Goal: Task Accomplishment & Management: Manage account settings

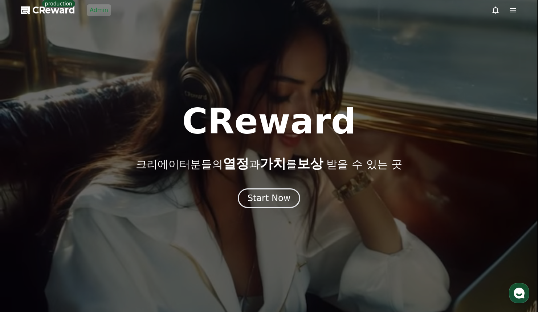
click at [94, 11] on link "Admin" at bounding box center [99, 10] width 24 height 12
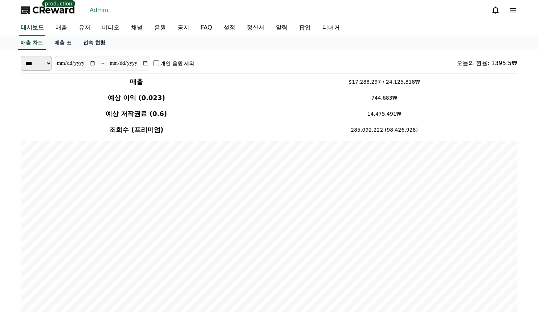
click at [100, 49] on div "매출 차트 매출 표 접속 현황" at bounding box center [269, 43] width 538 height 14
click at [96, 45] on link "접속 현황" at bounding box center [94, 43] width 34 height 14
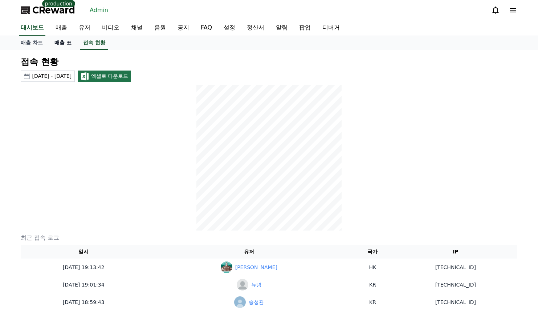
click at [67, 40] on link "매출 표" at bounding box center [63, 43] width 29 height 14
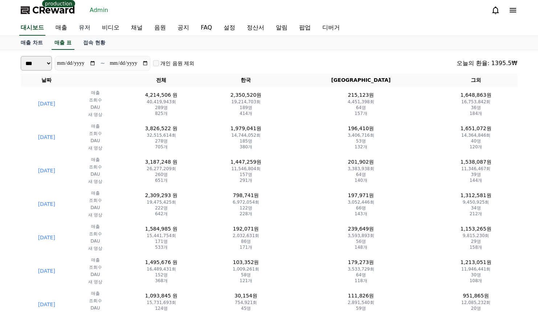
click at [88, 27] on link "유저" at bounding box center [84, 27] width 23 height 15
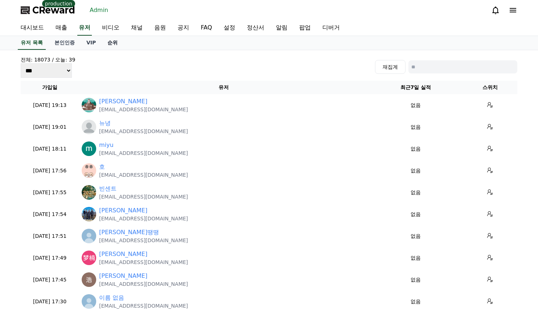
click at [106, 41] on link "순위" at bounding box center [113, 43] width 22 height 14
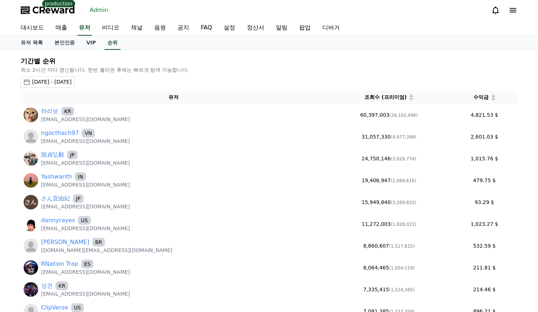
click at [56, 80] on div "2025-08-21 - 2025-09-21" at bounding box center [52, 82] width 40 height 8
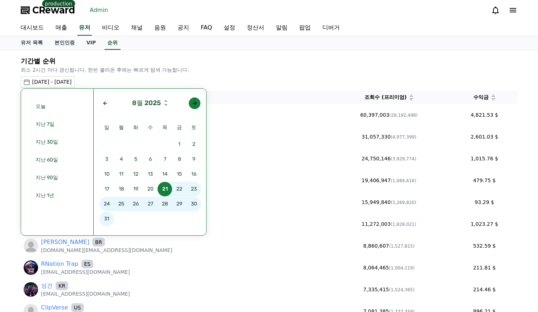
click at [199, 105] on button "button" at bounding box center [195, 103] width 12 height 12
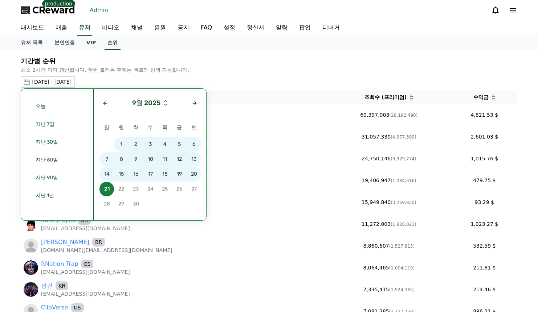
click at [181, 172] on span "19" at bounding box center [179, 174] width 15 height 15
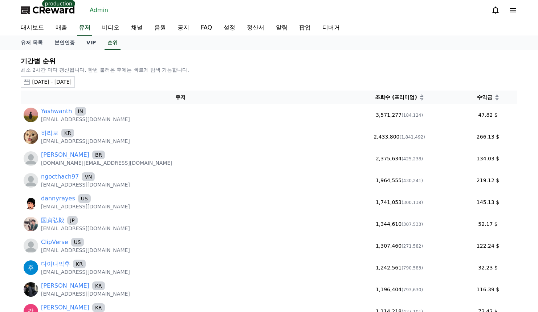
click at [484, 100] on div "수익금" at bounding box center [488, 97] width 53 height 8
click at [496, 100] on icon at bounding box center [498, 99] width 4 height 4
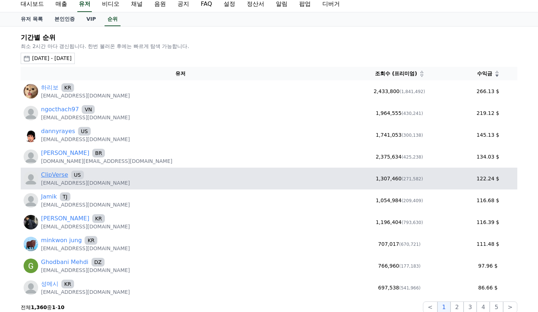
scroll to position [36, 0]
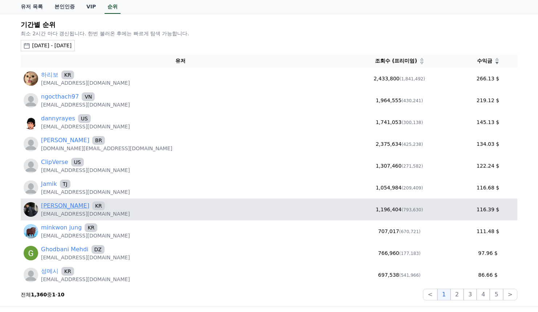
click at [53, 207] on link "노원석" at bounding box center [65, 205] width 48 height 9
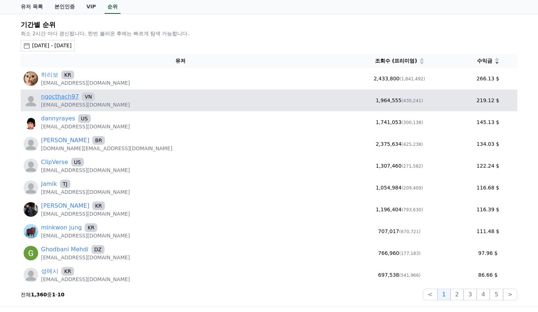
click at [62, 97] on link "ngocthach97" at bounding box center [60, 96] width 38 height 9
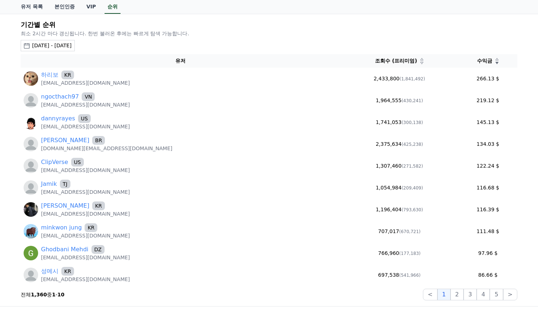
scroll to position [0, 0]
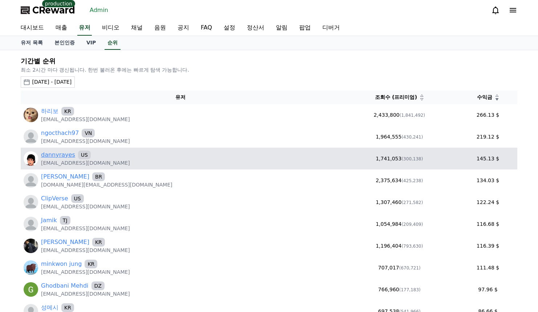
click at [55, 153] on link "dannyrayes" at bounding box center [58, 154] width 34 height 9
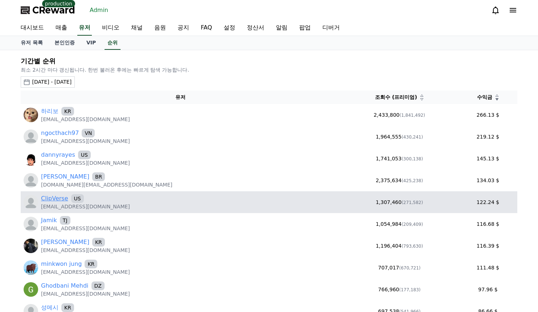
click at [57, 199] on link "ClipVerse" at bounding box center [54, 198] width 27 height 9
click at [56, 197] on link "ClipVerse" at bounding box center [54, 198] width 27 height 9
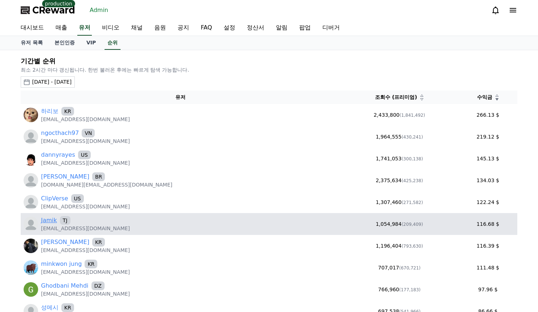
click at [49, 220] on link "Jamik" at bounding box center [49, 220] width 16 height 9
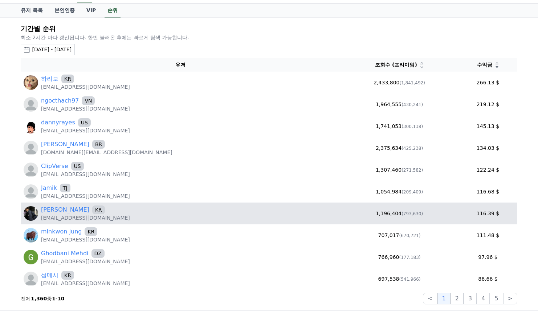
scroll to position [73, 0]
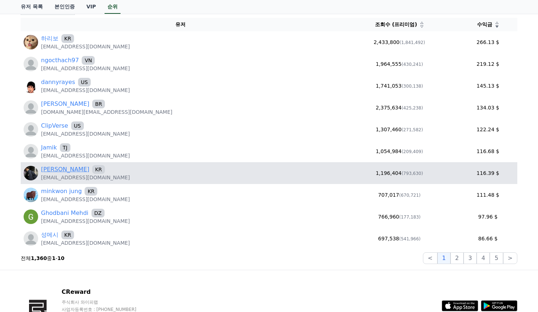
click at [58, 166] on link "노원석" at bounding box center [65, 169] width 48 height 9
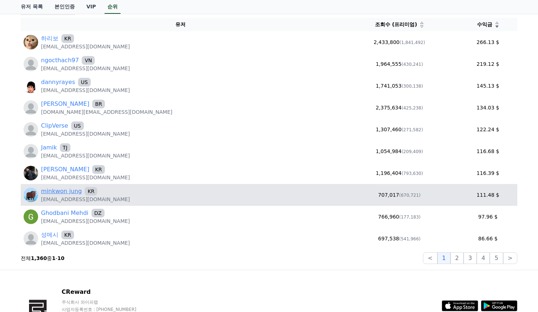
click at [61, 194] on link "minkwon jung" at bounding box center [61, 191] width 41 height 9
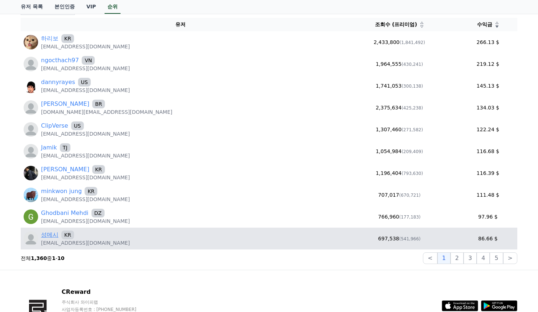
click at [56, 230] on link "성메시" at bounding box center [49, 234] width 17 height 9
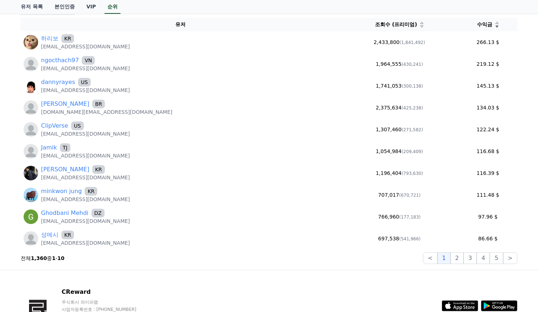
drag, startPoint x: 460, startPoint y: 255, endPoint x: 455, endPoint y: 252, distance: 6.6
click at [460, 254] on button "2" at bounding box center [457, 258] width 13 height 12
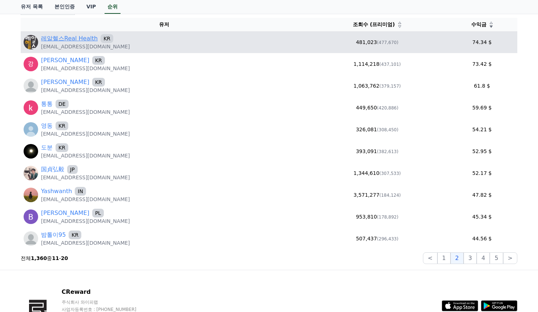
click at [69, 40] on link "레알헬스Real Health" at bounding box center [69, 38] width 57 height 9
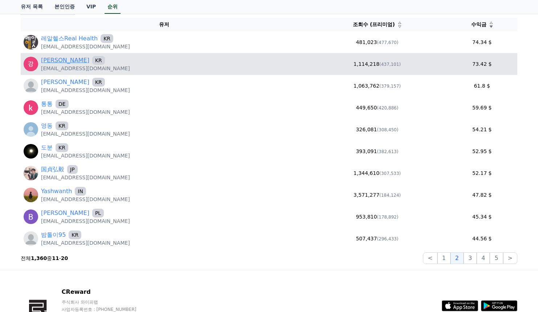
click at [47, 59] on link "김강" at bounding box center [65, 60] width 48 height 9
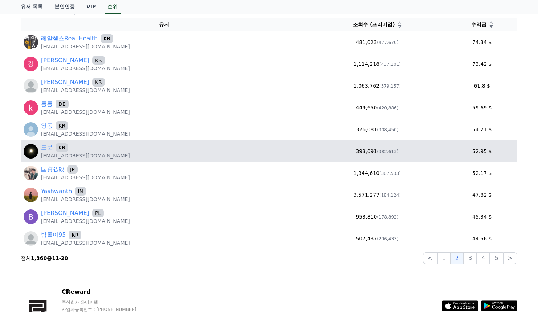
click at [47, 147] on link "도분" at bounding box center [47, 147] width 12 height 9
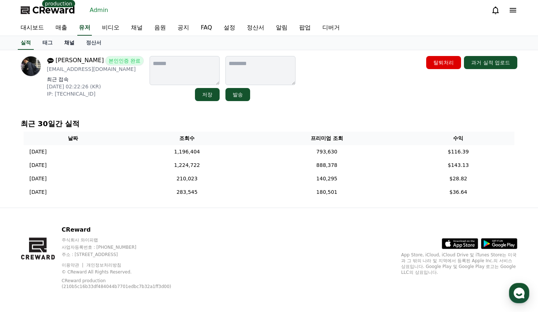
click at [65, 44] on link "채널" at bounding box center [69, 43] width 22 height 14
click at [66, 41] on link "채널" at bounding box center [69, 43] width 16 height 14
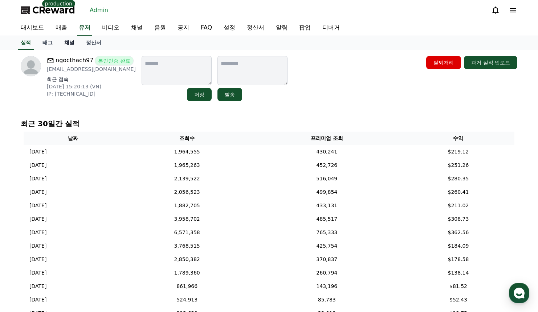
click at [67, 45] on link "채널" at bounding box center [69, 43] width 22 height 14
click at [73, 42] on link "채널" at bounding box center [69, 43] width 16 height 14
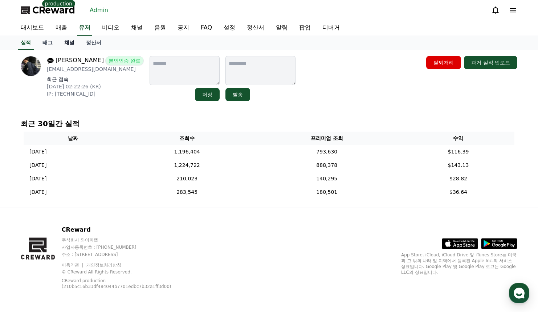
click at [69, 42] on link "채널" at bounding box center [69, 43] width 22 height 14
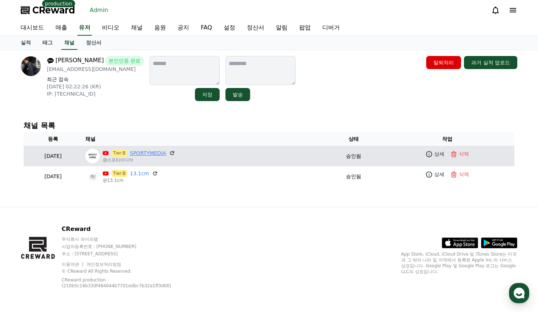
click at [164, 156] on link "SPORTYMEDIA" at bounding box center [148, 153] width 36 height 8
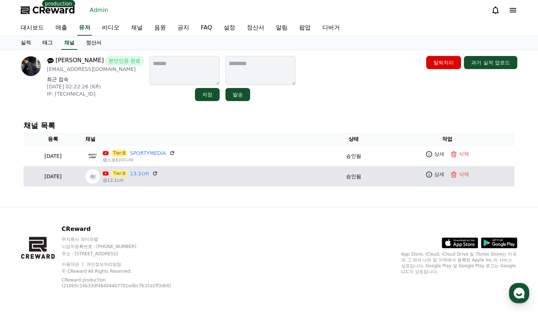
click at [158, 178] on p "@13.1cm" at bounding box center [130, 180] width 55 height 6
click at [149, 175] on link "13.1cm" at bounding box center [139, 174] width 19 height 8
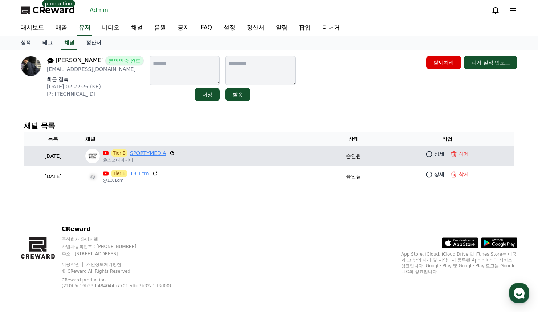
click at [166, 152] on link "SPORTYMEDIA" at bounding box center [148, 153] width 36 height 8
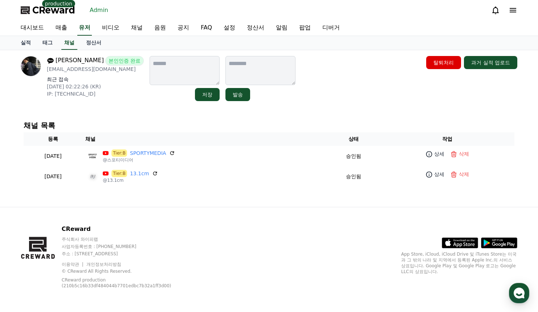
drag, startPoint x: 322, startPoint y: 91, endPoint x: 314, endPoint y: 89, distance: 7.9
click at [319, 91] on div "노원석 본인인증 완료 wsn5870@gmail.com 최근 접속 2025-09-20 02:22:26 (KR) IP: 175.192.166.9 …" at bounding box center [269, 78] width 497 height 45
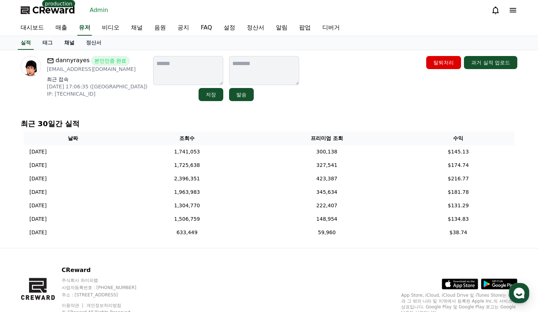
click at [66, 44] on link "채널" at bounding box center [69, 43] width 22 height 14
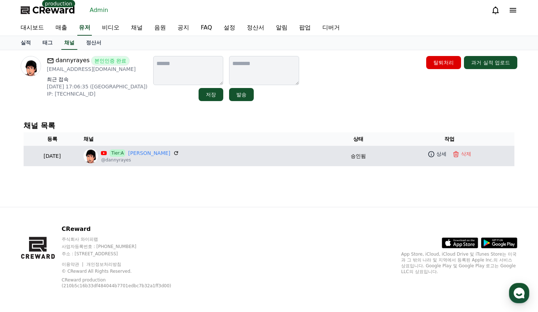
click at [171, 157] on p "@dannyrayes" at bounding box center [140, 160] width 78 height 6
click at [170, 153] on link "[PERSON_NAME]" at bounding box center [149, 153] width 42 height 8
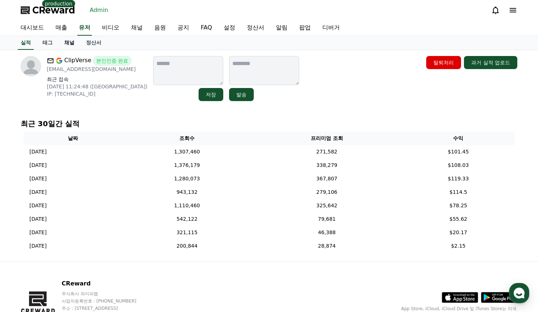
click at [69, 43] on link "채널" at bounding box center [69, 43] width 22 height 14
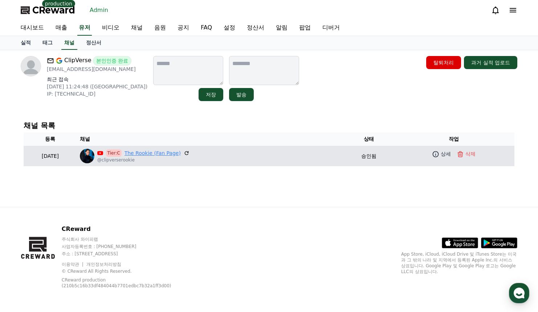
click at [160, 153] on link "The Rookie (Fan Page)" at bounding box center [153, 153] width 56 height 8
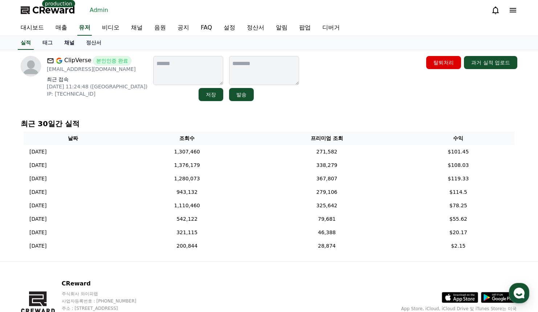
click at [73, 45] on link "채널" at bounding box center [69, 43] width 22 height 14
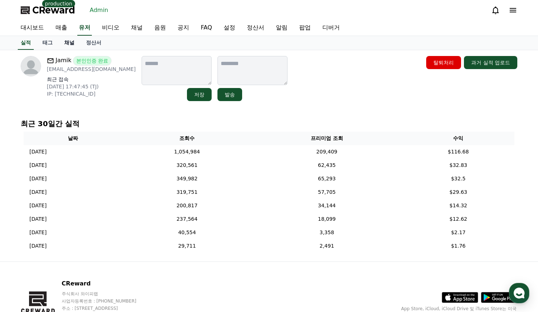
click at [68, 44] on link "채널" at bounding box center [69, 43] width 22 height 14
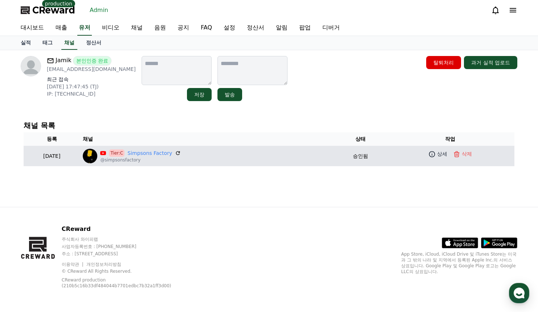
click at [162, 148] on td "Tier:C Simpsons Factory @simpsonsfactory" at bounding box center [207, 156] width 255 height 20
click at [162, 150] on link "Simpsons Factory" at bounding box center [150, 153] width 45 height 8
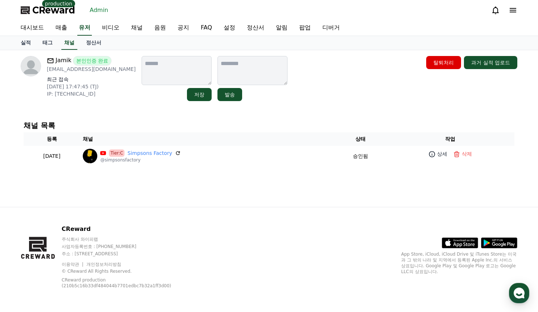
click at [275, 123] on h4 "채널 목록" at bounding box center [269, 125] width 491 height 8
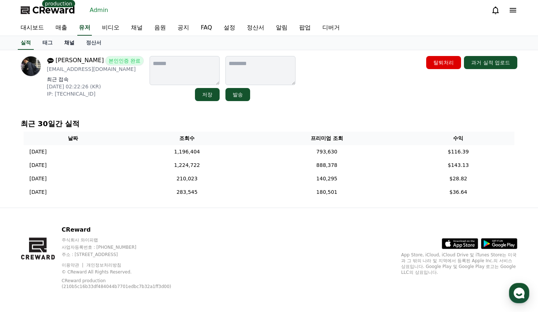
click at [65, 44] on link "채널" at bounding box center [69, 43] width 22 height 14
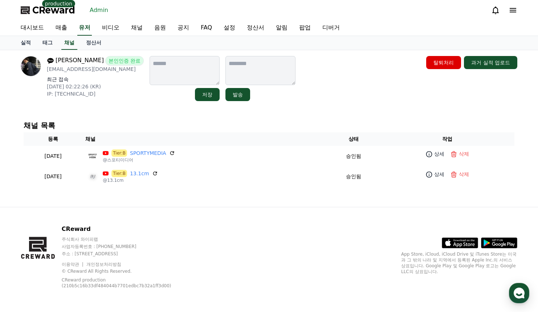
click at [127, 120] on div "채널 목록 등록 채널 상태 작업 2025-09-16 09-16 Tier:B SPORTYMEDIA @스포티미디어 승인됨 상세 삭제 2025-09…" at bounding box center [269, 153] width 497 height 71
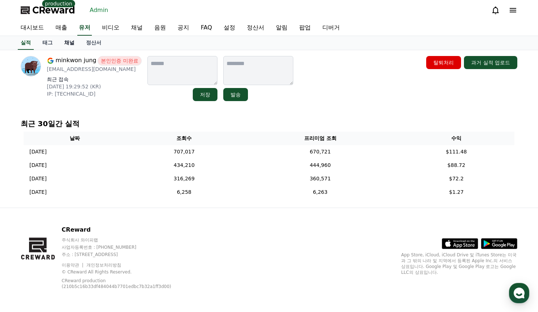
click at [65, 43] on link "채널" at bounding box center [69, 43] width 22 height 14
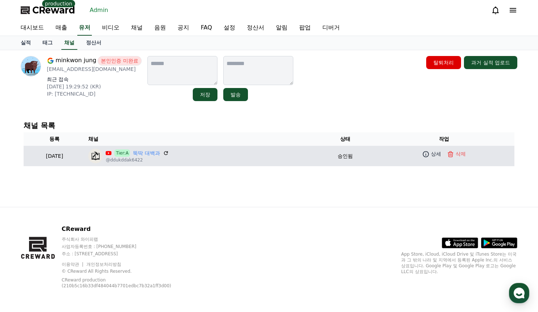
click at [159, 147] on td "Tier:A 뚝딱 대백과 @ddukddak6422" at bounding box center [201, 156] width 232 height 20
click at [160, 150] on link "뚝딱 대백과" at bounding box center [146, 153] width 27 height 8
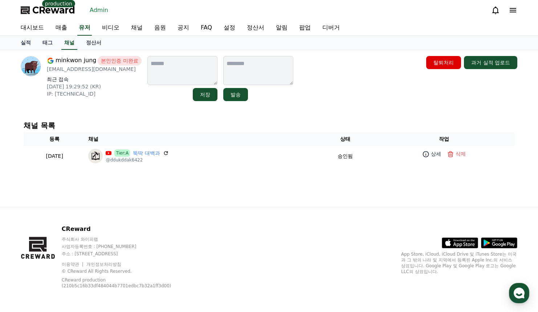
click at [183, 116] on div "채널 목록 등록 채널 상태 작업 [DATE] 09-16 Tier:A 뚝딱 대백과 @ddukddak6422 승인됨 상세 삭제" at bounding box center [269, 144] width 503 height 56
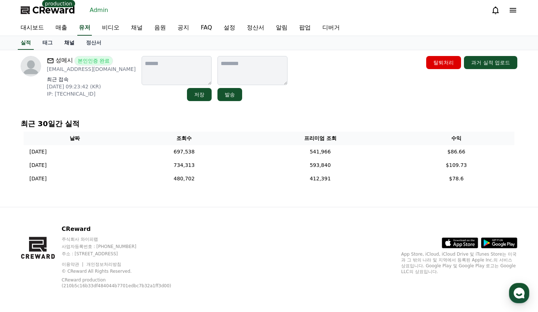
click at [70, 45] on link "채널" at bounding box center [69, 43] width 22 height 14
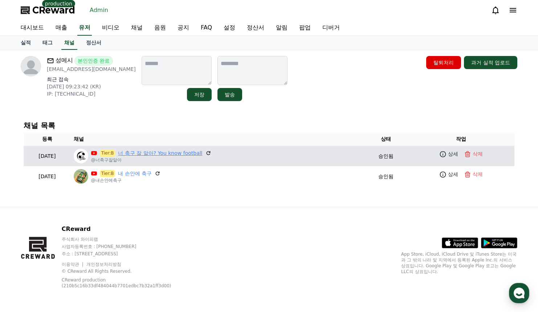
click at [156, 156] on link "너 축구 잘 알아? You know football" at bounding box center [160, 153] width 84 height 8
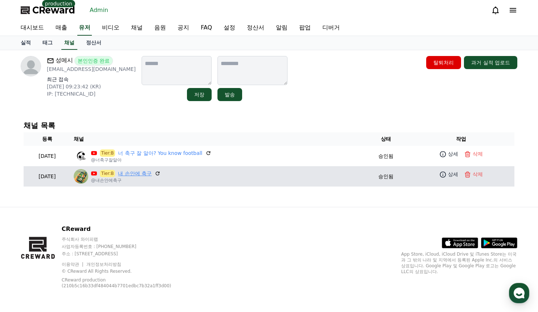
click at [141, 171] on link "내 손안에 축구" at bounding box center [135, 174] width 34 height 8
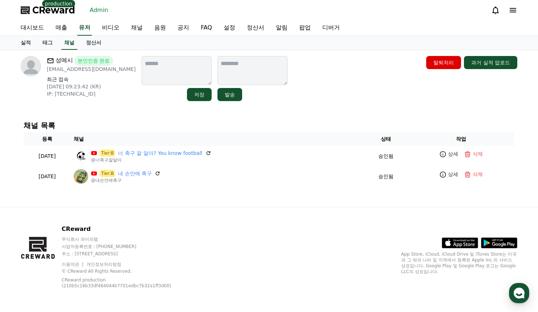
click at [300, 109] on div "성메시 본인인증 완료 [EMAIL_ADDRESS][DOMAIN_NAME] 최근 접속 [DATE] 09:23:42 (KR) IP: [TECHNI…" at bounding box center [269, 128] width 509 height 157
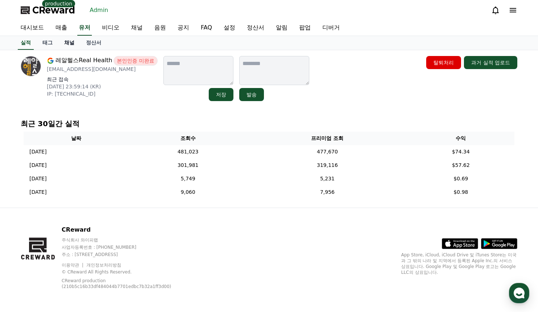
click at [66, 42] on link "채널" at bounding box center [69, 43] width 22 height 14
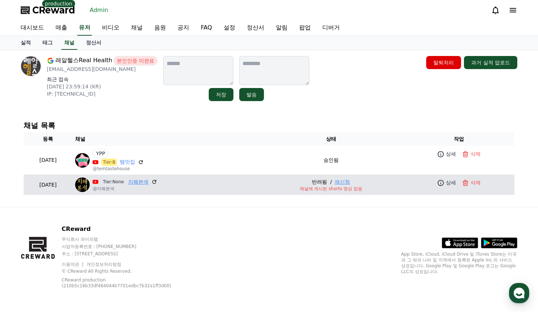
click at [149, 179] on link "지혜본색" at bounding box center [138, 182] width 20 height 8
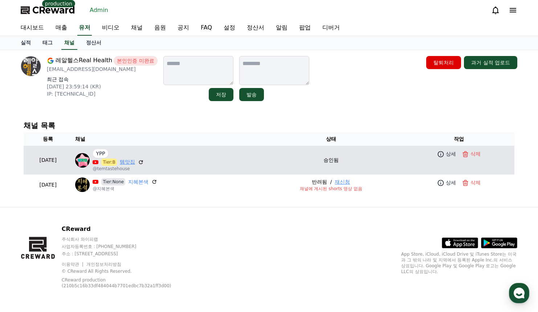
click at [135, 164] on link "템맛집" at bounding box center [127, 162] width 15 height 8
click at [443, 157] on icon at bounding box center [440, 153] width 7 height 7
click at [135, 161] on link "템맛집" at bounding box center [127, 162] width 15 height 8
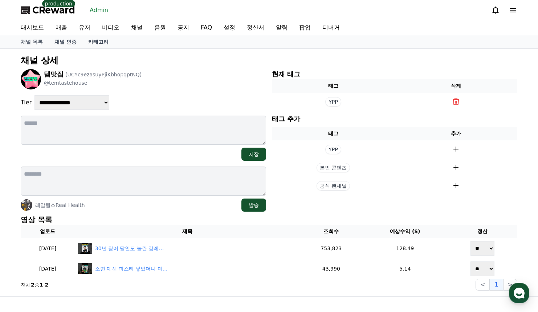
click at [184, 77] on div "템맛집 (UCYc9ezasuyPjiKbhopqptNQ) @temtastehouse" at bounding box center [144, 79] width 246 height 20
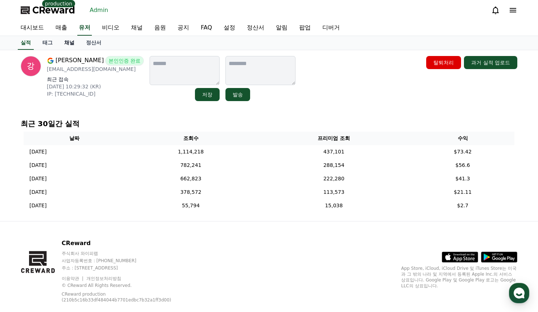
click at [70, 43] on link "채널" at bounding box center [69, 43] width 22 height 14
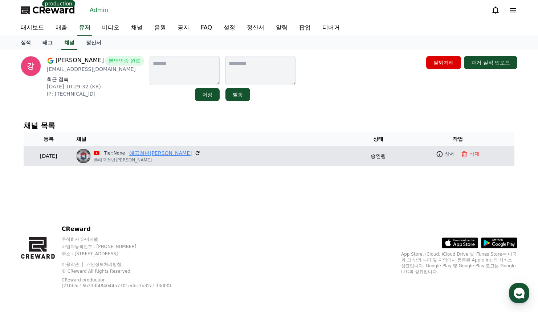
click at [169, 156] on link "애국청년[PERSON_NAME]" at bounding box center [160, 153] width 62 height 8
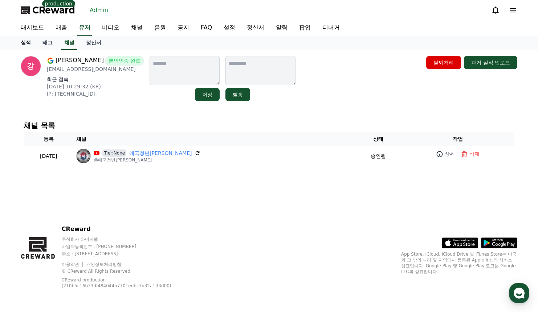
click at [32, 44] on link "실적" at bounding box center [26, 43] width 22 height 14
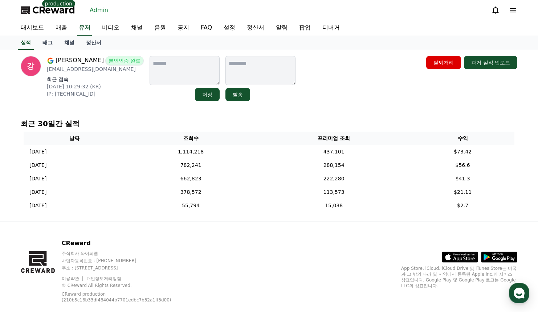
drag, startPoint x: 311, startPoint y: 90, endPoint x: 281, endPoint y: 78, distance: 32.1
click at [311, 89] on div "김강 본인인증 완료 [EMAIL_ADDRESS][DOMAIN_NAME] 최근 접속 [DATE] 10:29:32 (KR) IP: [TECHNIC…" at bounding box center [269, 78] width 497 height 45
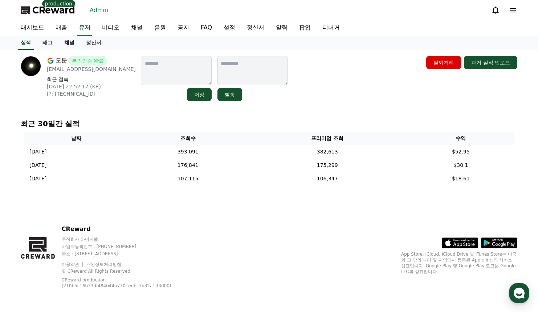
click at [70, 42] on link "채널" at bounding box center [69, 43] width 22 height 14
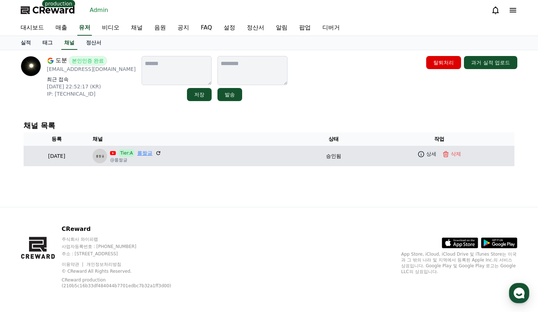
click at [153, 154] on link "롤짤글" at bounding box center [144, 153] width 15 height 8
